Goal: Communication & Community: Answer question/provide support

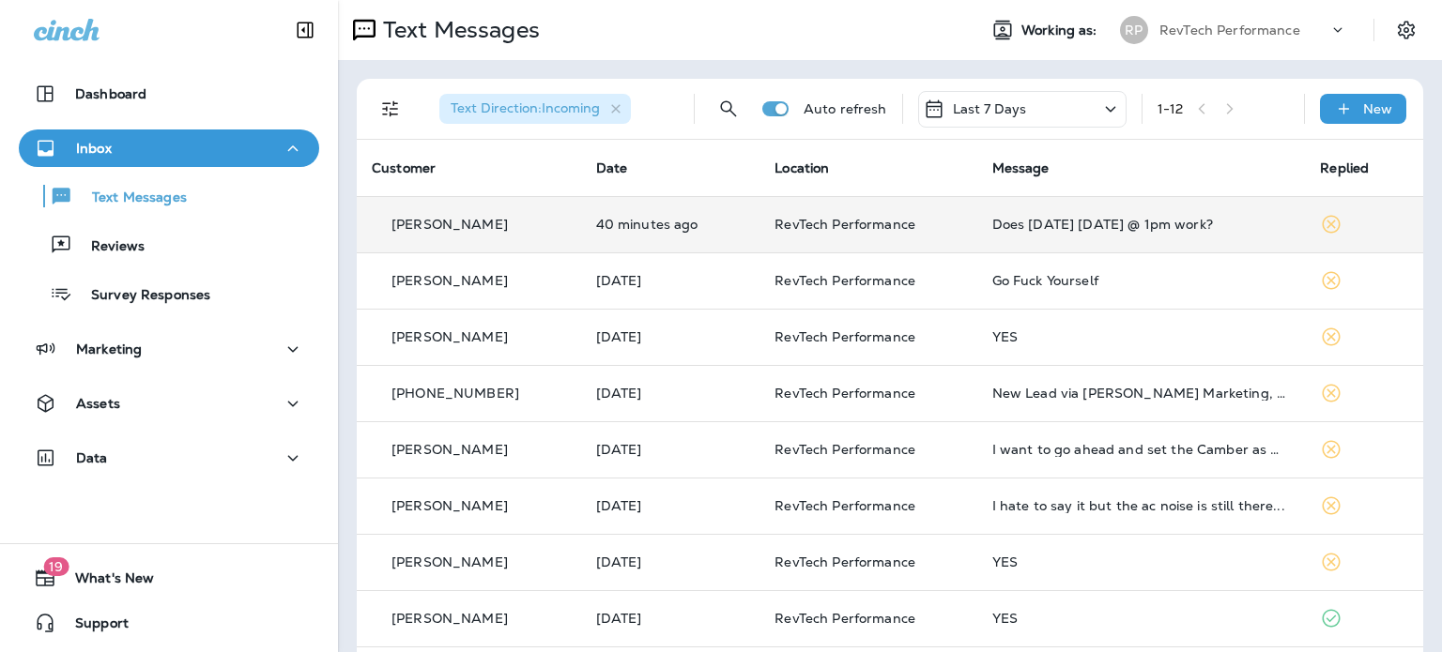
click at [1155, 233] on td "Does [DATE] [DATE] @ 1pm work?" at bounding box center [1141, 224] width 329 height 56
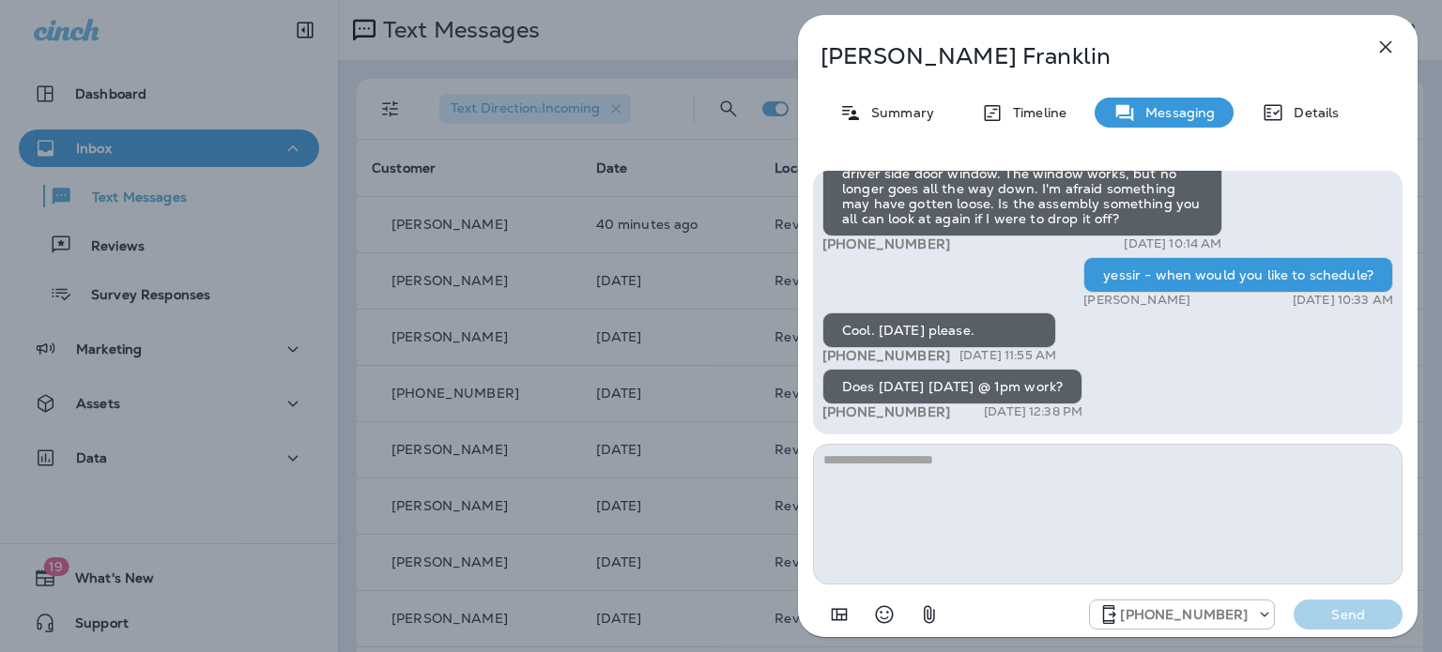
click at [938, 519] on textarea at bounding box center [1107, 514] width 589 height 141
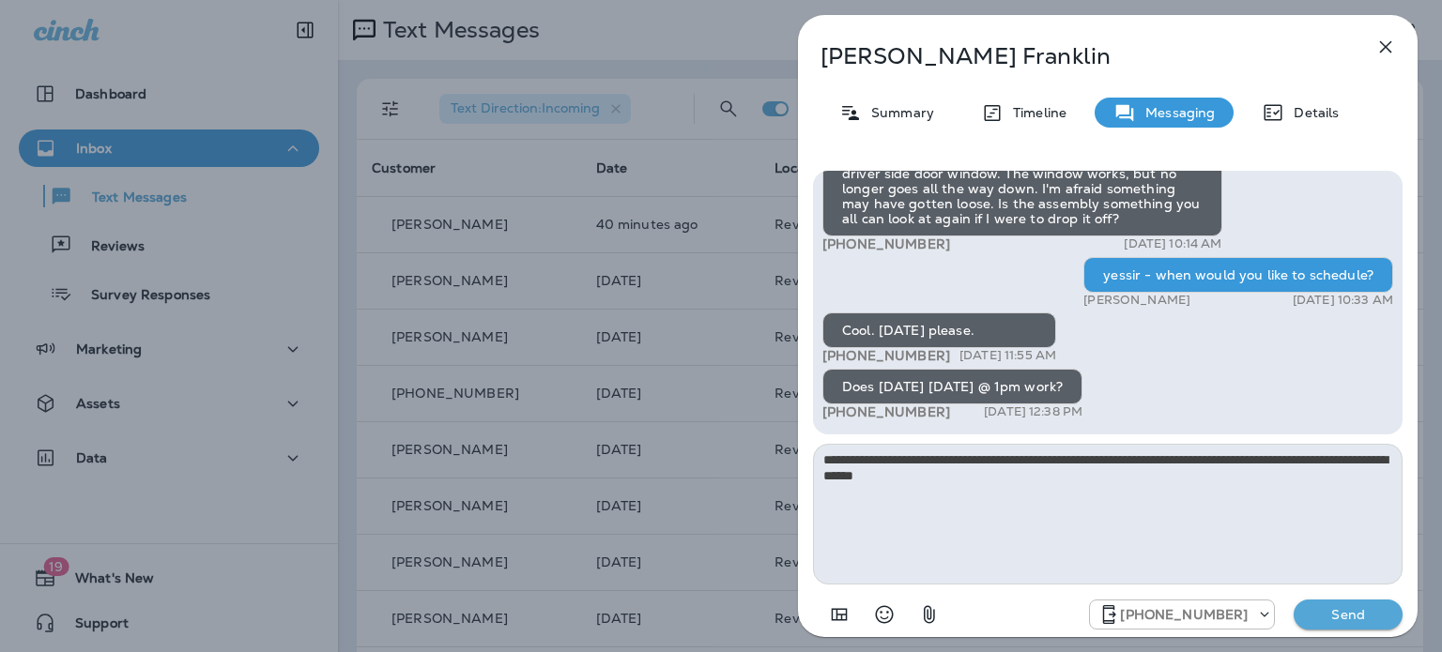
type textarea "**********"
click at [1370, 627] on button "Send" at bounding box center [1347, 615] width 109 height 30
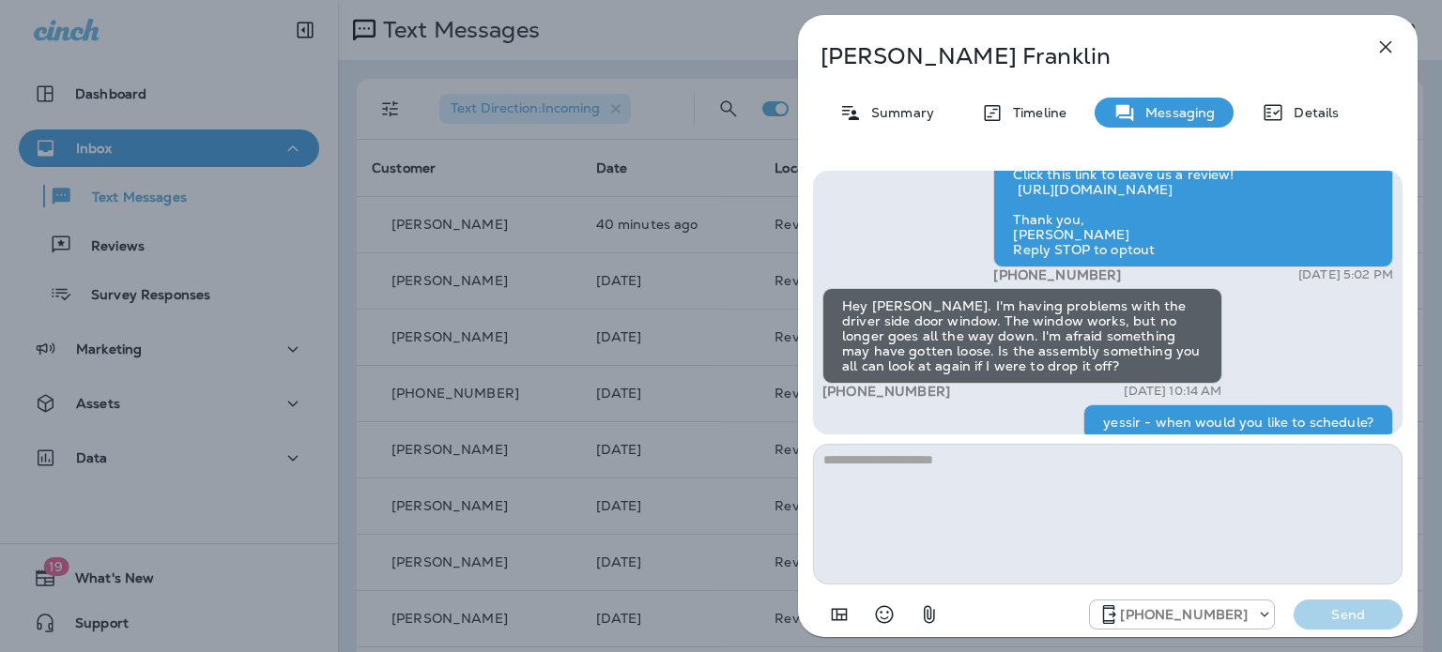
scroll to position [-282, 0]
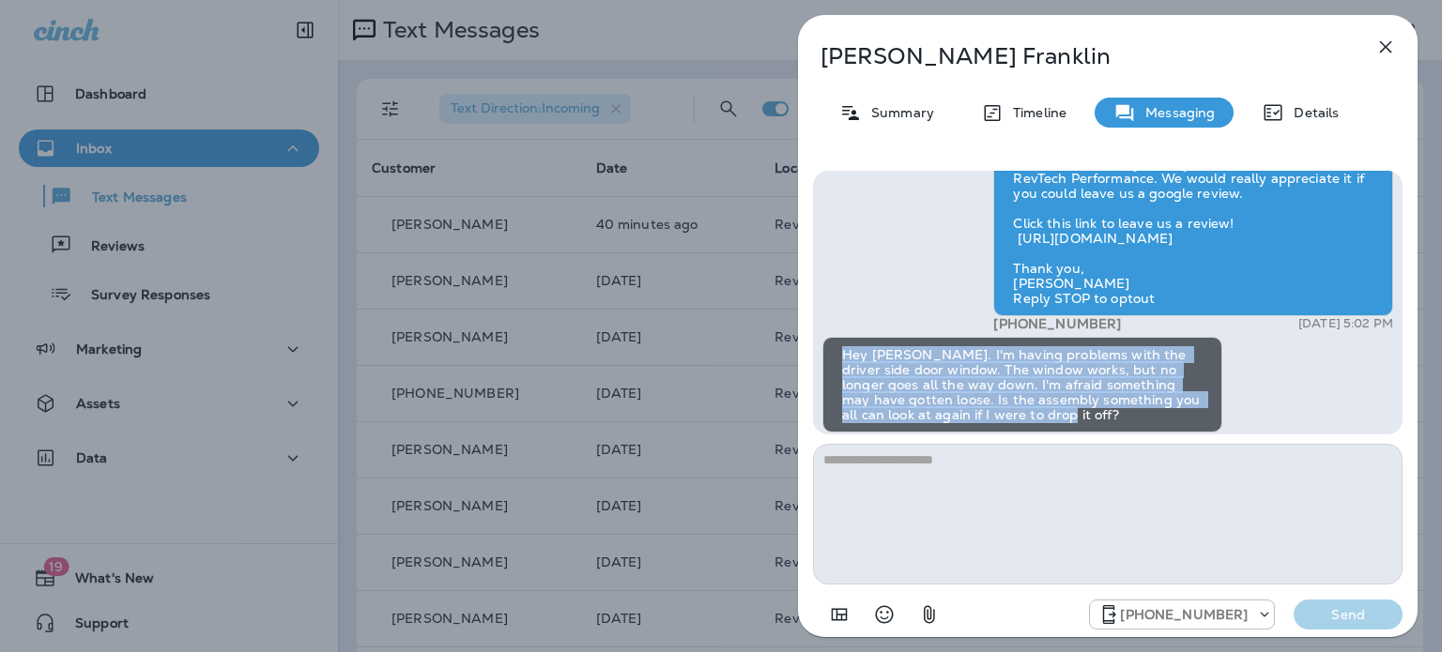
drag, startPoint x: 998, startPoint y: 393, endPoint x: 827, endPoint y: 325, distance: 184.1
click at [827, 337] on div "Hey [PERSON_NAME]. I'm having problems with the driver side door window. The wi…" at bounding box center [1022, 385] width 400 height 96
copy div "Hey [PERSON_NAME]. I'm having problems with the driver side door window. The wi…"
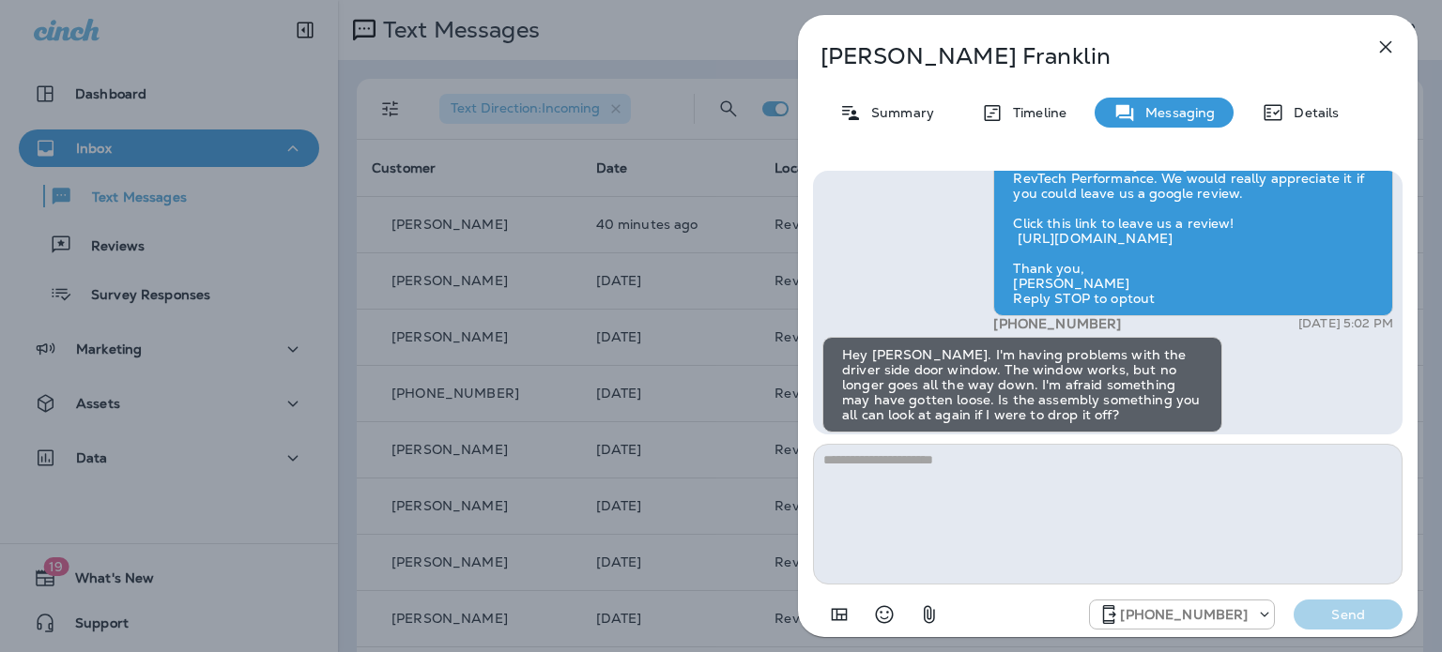
drag, startPoint x: 507, startPoint y: 333, endPoint x: 493, endPoint y: 330, distance: 14.4
click at [507, 333] on div "[PERSON_NAME] Summary Timeline Messaging Details Hi , this is Rino at RevTech P…" at bounding box center [721, 326] width 1442 height 652
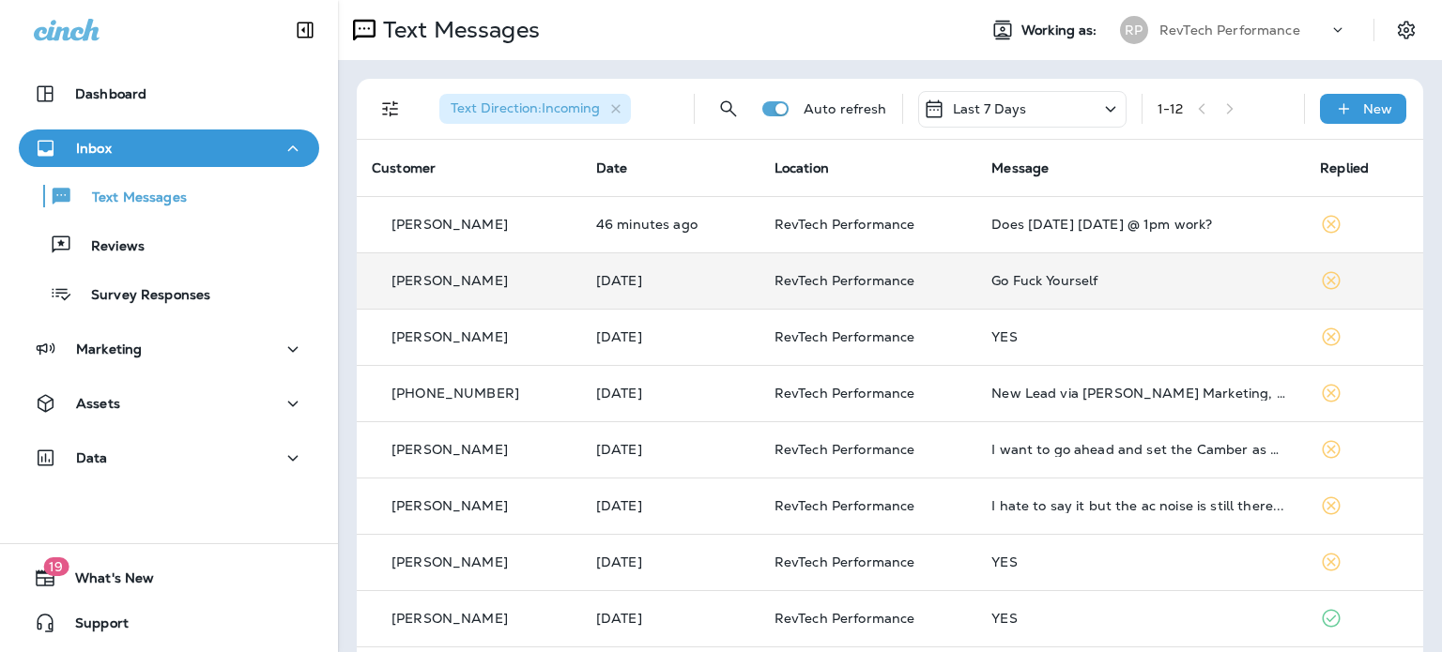
click at [776, 277] on td "RevTech Performance" at bounding box center [868, 281] width 218 height 56
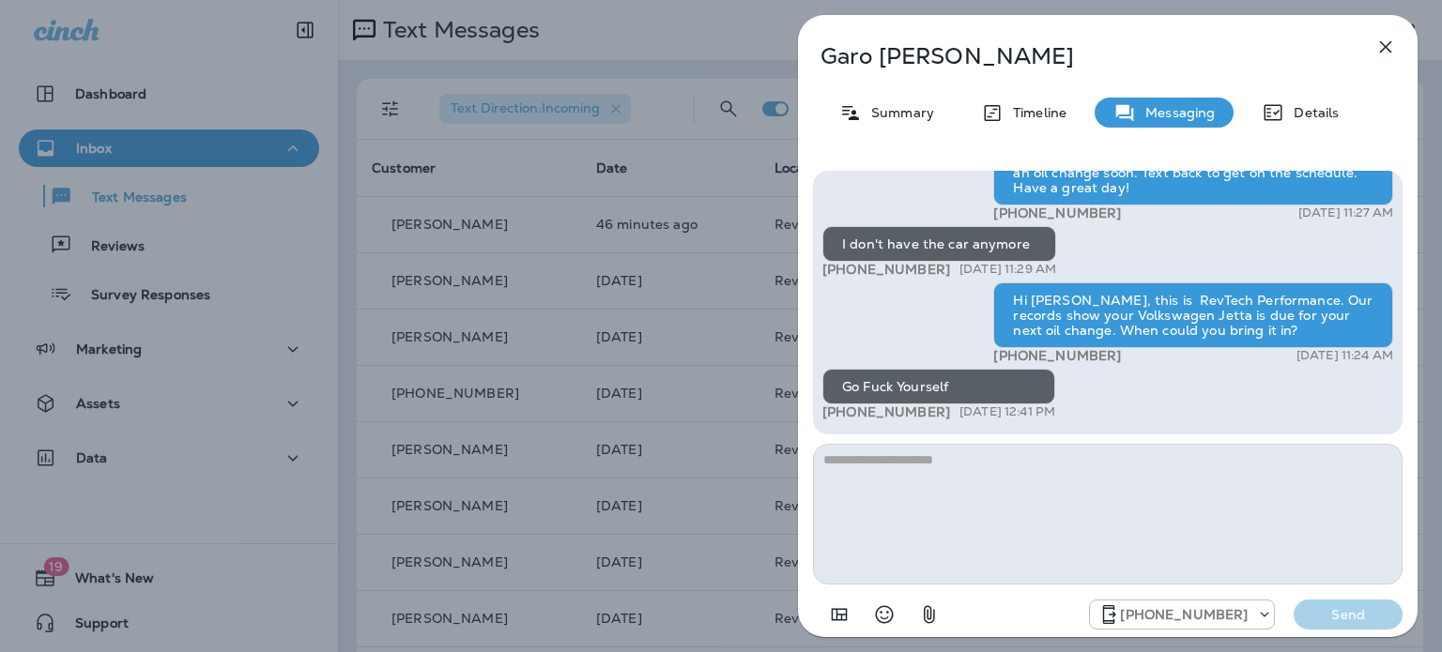
click at [1376, 57] on icon "button" at bounding box center [1385, 47] width 23 height 23
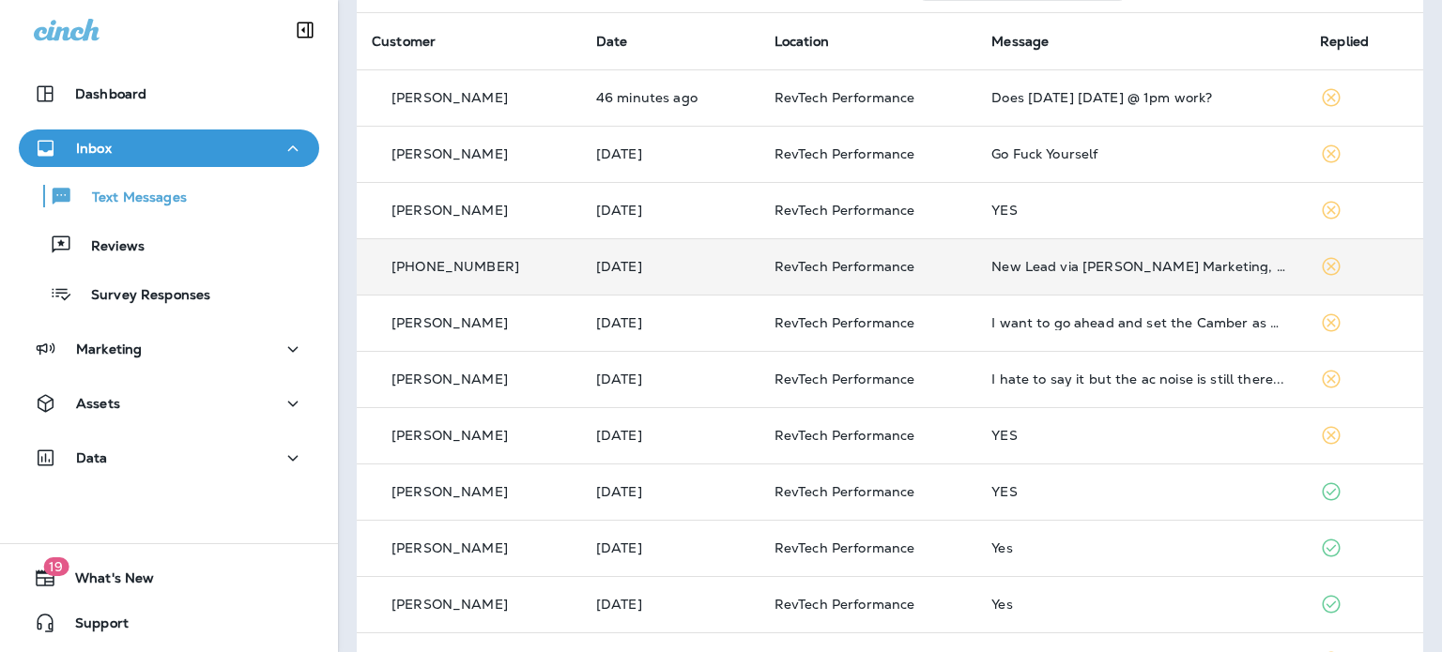
scroll to position [238, 0]
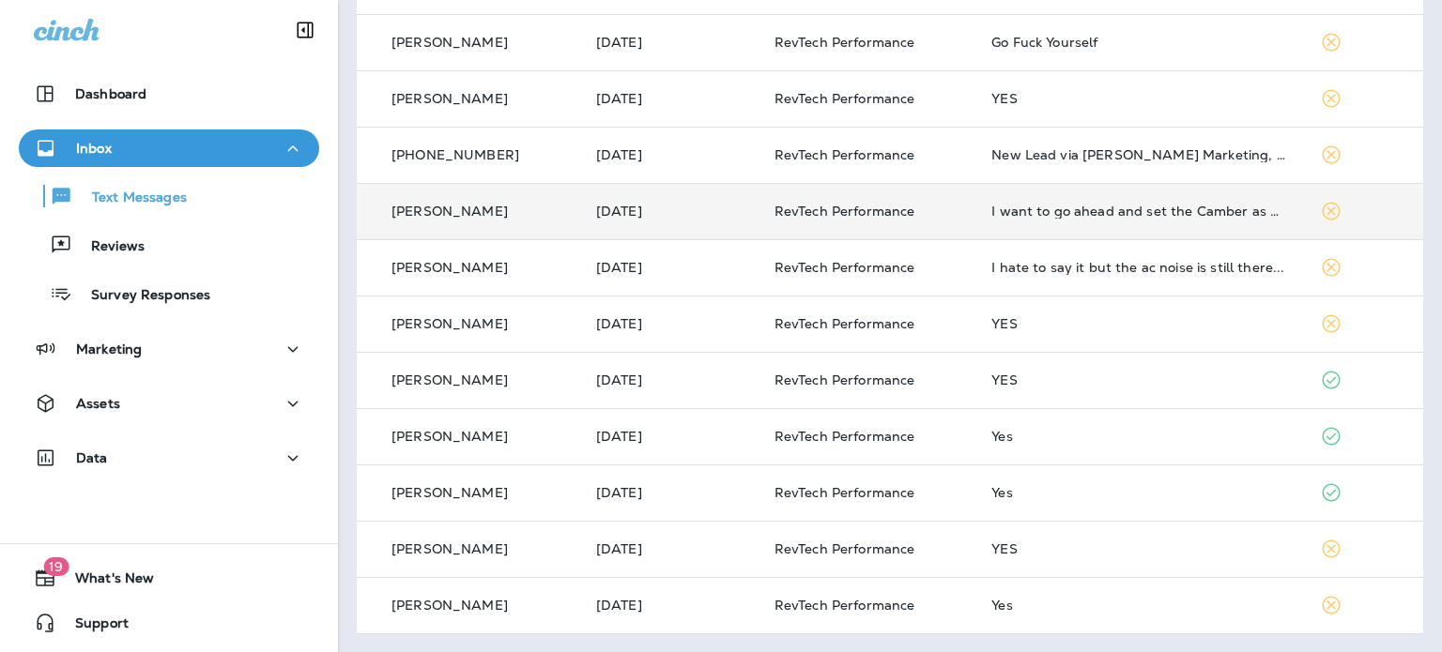
click at [792, 205] on span "RevTech Performance" at bounding box center [844, 211] width 141 height 17
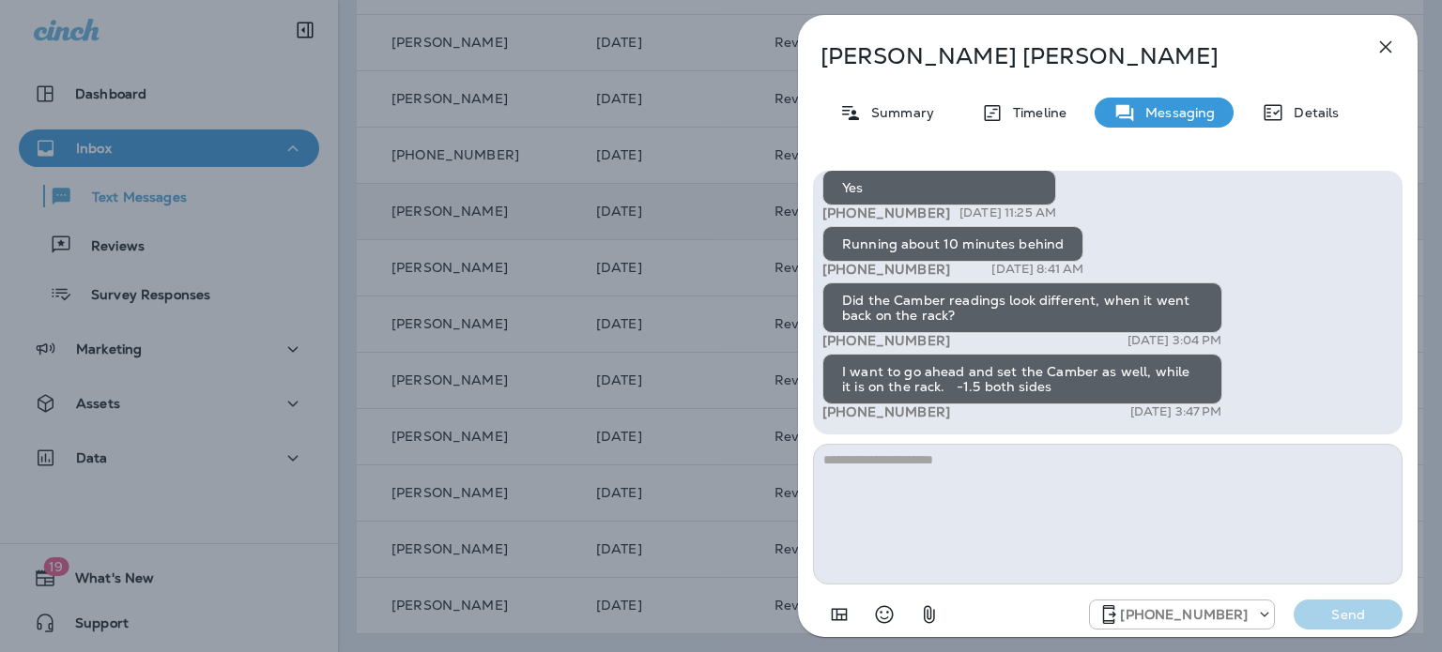
click at [1382, 56] on icon "button" at bounding box center [1385, 47] width 23 height 23
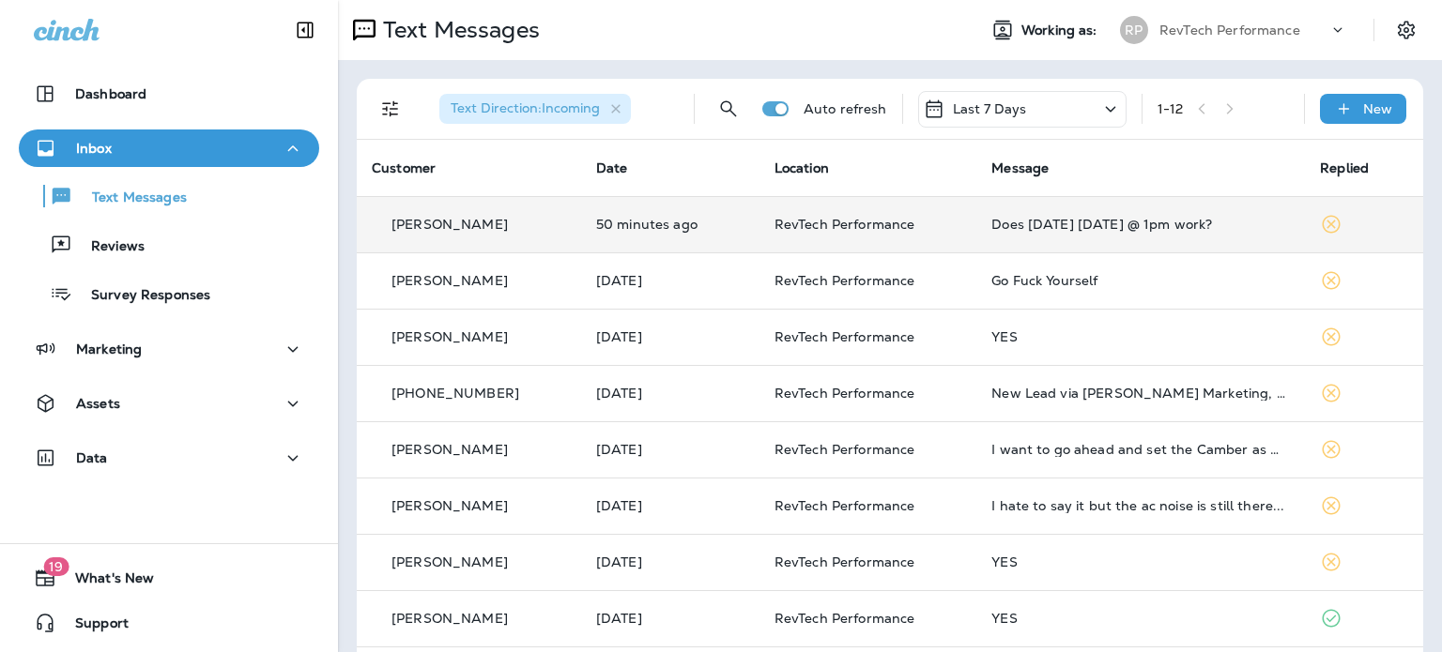
click at [1149, 229] on div "Does [DATE] [DATE] @ 1pm work?" at bounding box center [1140, 224] width 298 height 15
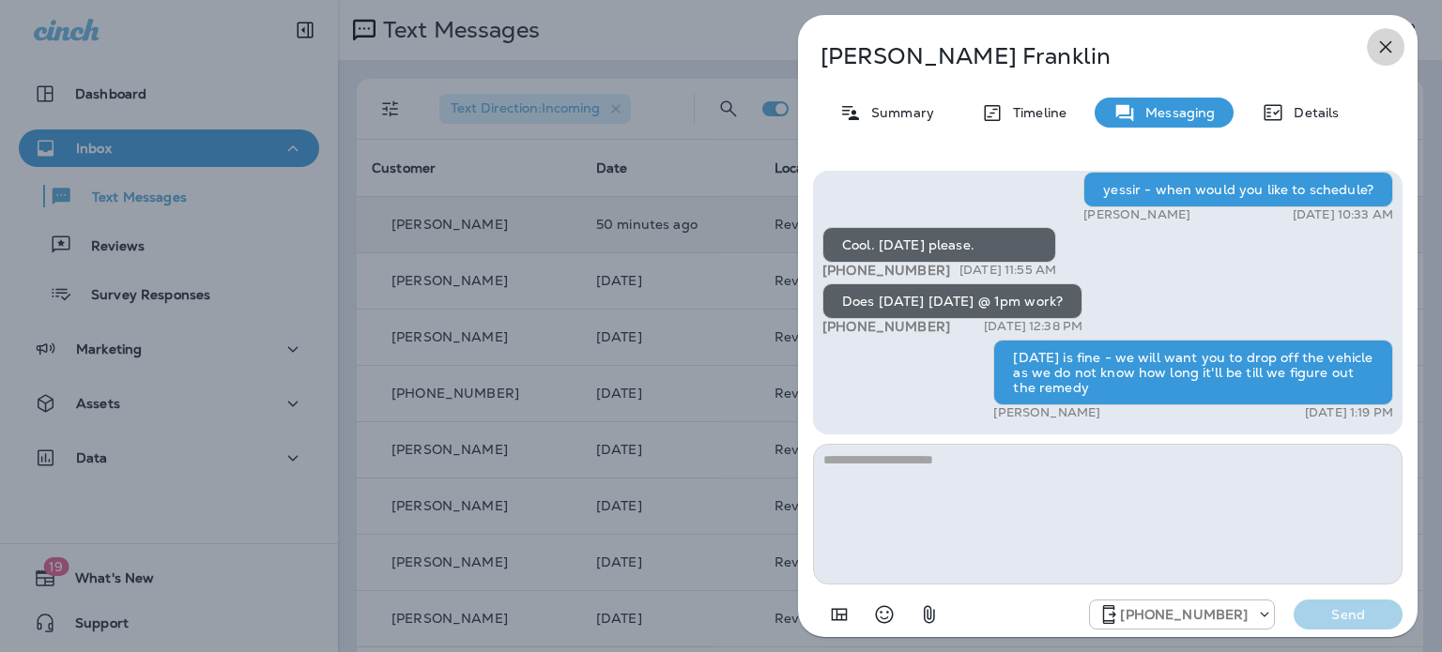
click at [1382, 41] on icon "button" at bounding box center [1385, 47] width 23 height 23
